Goal: Task Accomplishment & Management: Use online tool/utility

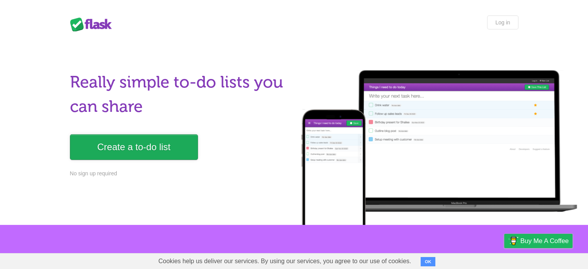
click at [145, 144] on link "Create a to-do list" at bounding box center [134, 147] width 128 height 26
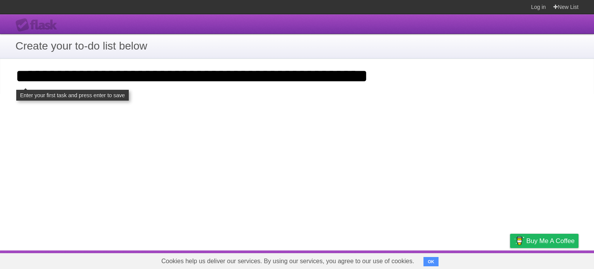
type input "**********"
click input "**********" at bounding box center [0, 0] width 0 height 0
